Goal: Transaction & Acquisition: Download file/media

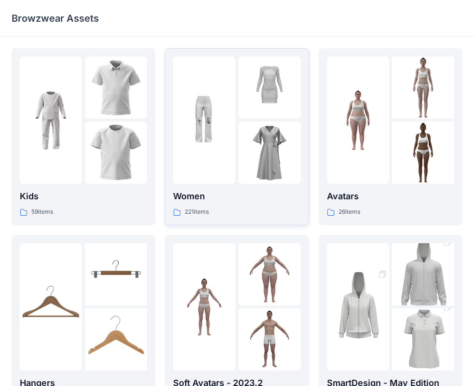
click at [239, 140] on img at bounding box center [269, 153] width 62 height 62
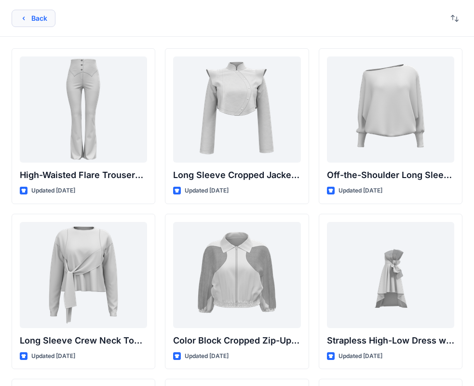
click at [39, 22] on button "Back" at bounding box center [34, 18] width 44 height 17
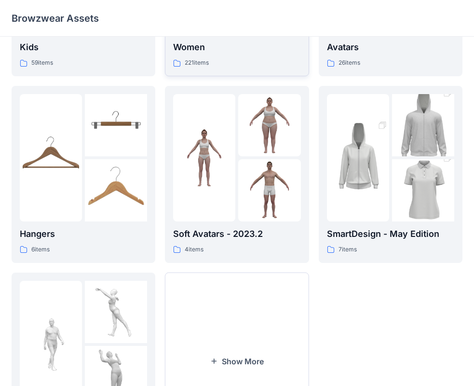
scroll to position [193, 0]
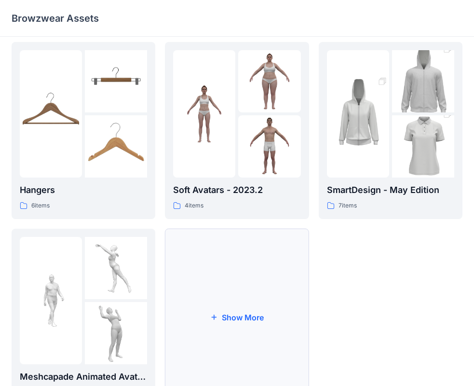
click at [233, 291] on button "Show More" at bounding box center [237, 317] width 144 height 177
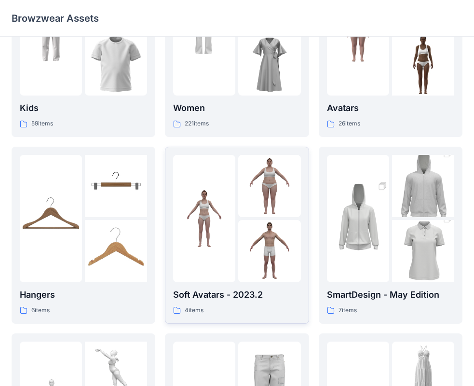
scroll to position [0, 0]
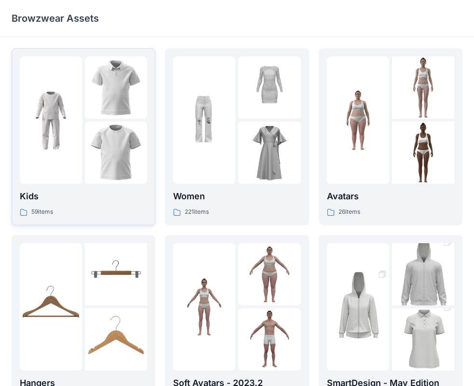
click at [75, 136] on img at bounding box center [51, 120] width 62 height 62
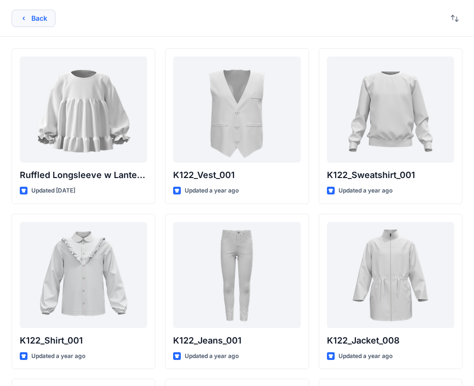
click at [34, 15] on button "Back" at bounding box center [34, 18] width 44 height 17
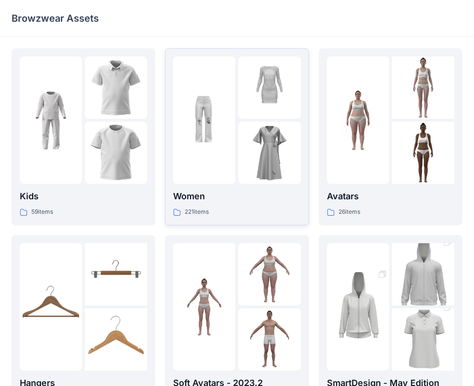
click at [247, 156] on img at bounding box center [269, 153] width 62 height 62
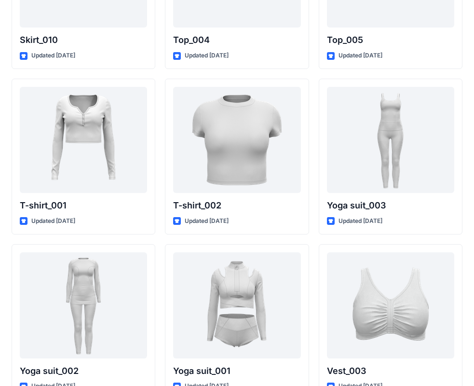
scroll to position [4973, 0]
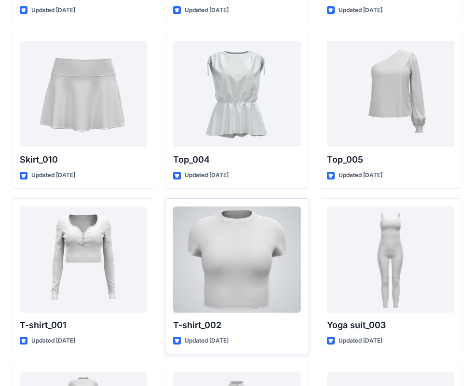
click at [237, 246] on div at bounding box center [236, 259] width 127 height 106
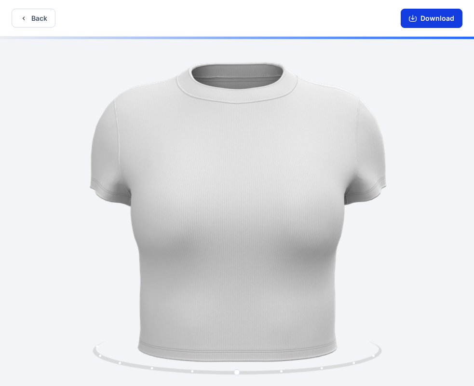
click at [421, 15] on button "Download" at bounding box center [432, 18] width 62 height 19
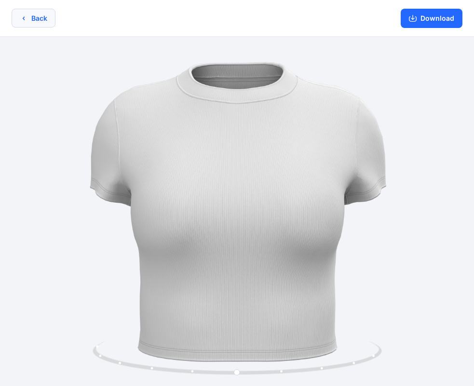
click at [22, 11] on button "Back" at bounding box center [34, 18] width 44 height 19
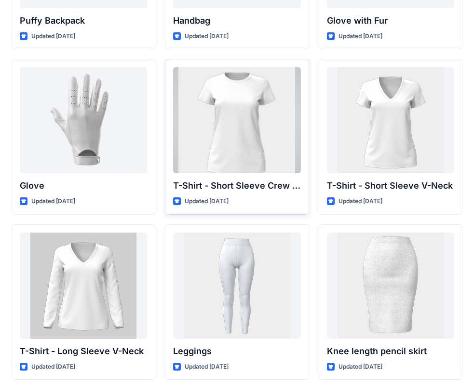
scroll to position [7535, 0]
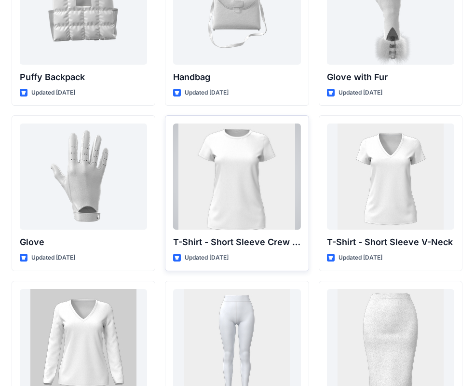
click at [244, 202] on div at bounding box center [236, 177] width 127 height 106
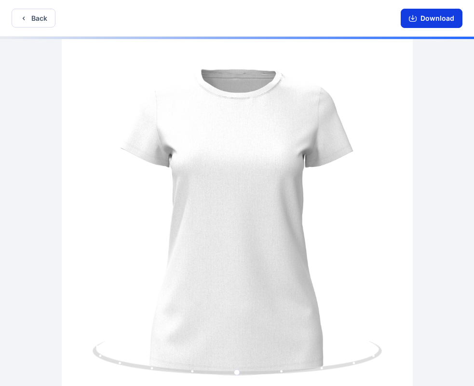
click at [437, 23] on button "Download" at bounding box center [432, 18] width 62 height 19
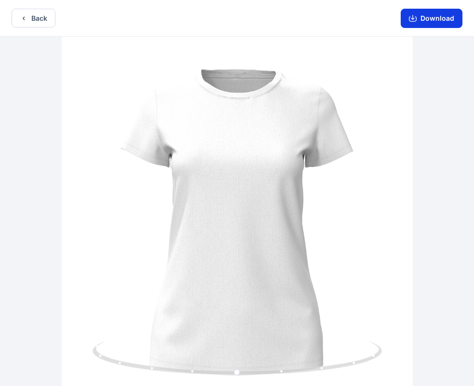
click at [434, 18] on button "Download" at bounding box center [432, 18] width 62 height 19
